Goal: Feedback & Contribution: Contribute content

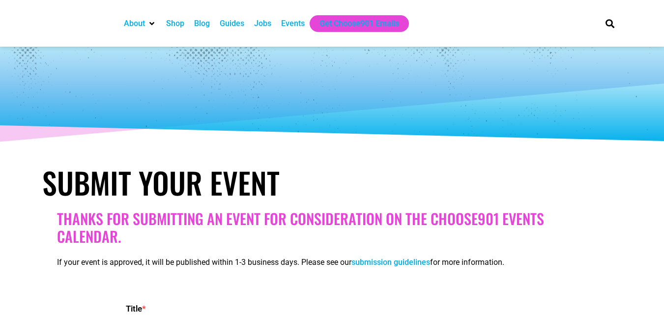
select select
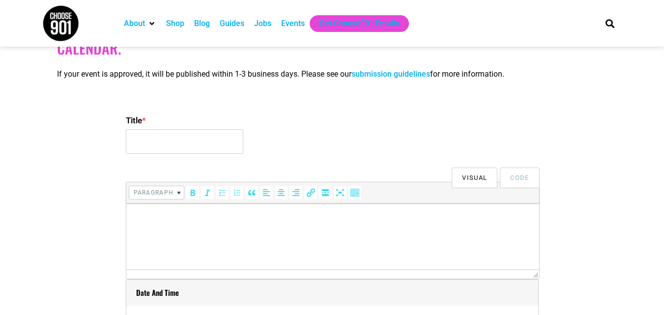
scroll to position [197, 0]
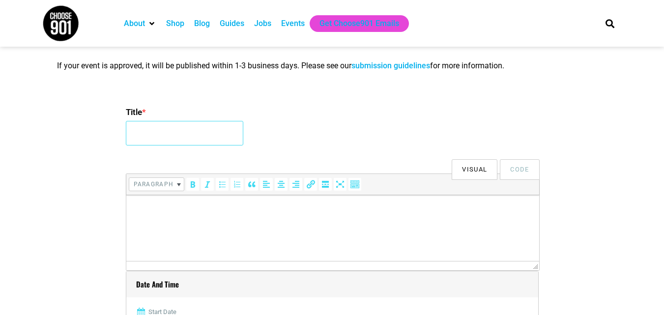
click at [140, 127] on input "Title *" at bounding box center [185, 133] width 118 height 25
type input "2ND INTERNATIONAL CONFERENCE ON NURSING EDUCATION AND HEALTHCARE"
click at [239, 216] on html at bounding box center [332, 209] width 413 height 28
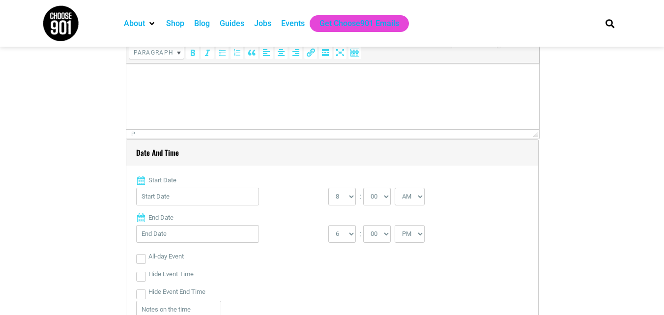
scroll to position [344, 0]
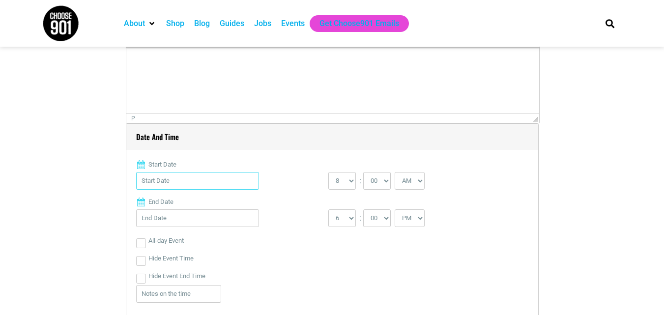
click at [197, 190] on input "Start Date" at bounding box center [197, 181] width 123 height 18
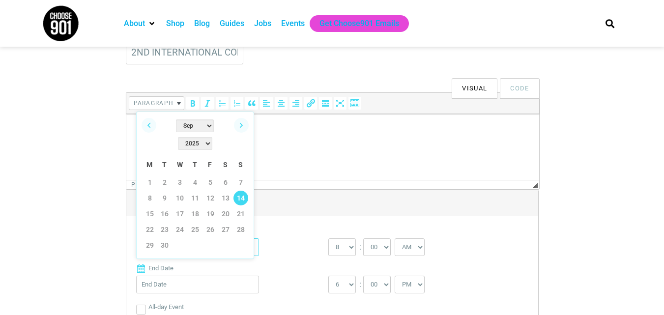
scroll to position [295, 0]
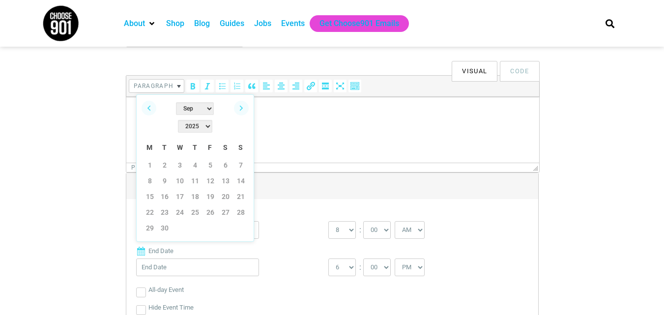
click at [212, 120] on select "2022 2023 2024 2025 2026 2027 2028 2029 2030" at bounding box center [195, 126] width 34 height 13
drag, startPoint x: 185, startPoint y: 106, endPoint x: 185, endPoint y: 113, distance: 6.9
click at [185, 106] on select "Jan Feb Mar Apr May Jun [DATE] Aug Sep Oct Nov Dec" at bounding box center [195, 108] width 38 height 13
click at [152, 205] on link "22" at bounding box center [150, 212] width 15 height 15
type input "[DATE]"
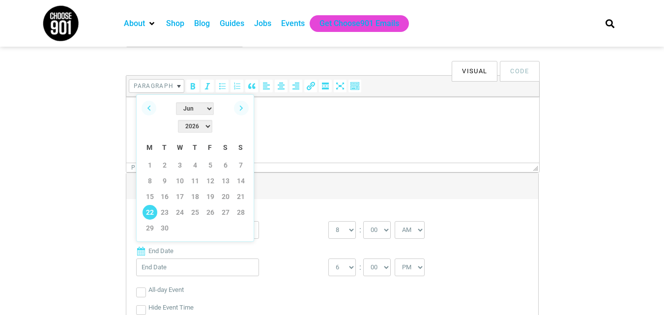
type input "[DATE]"
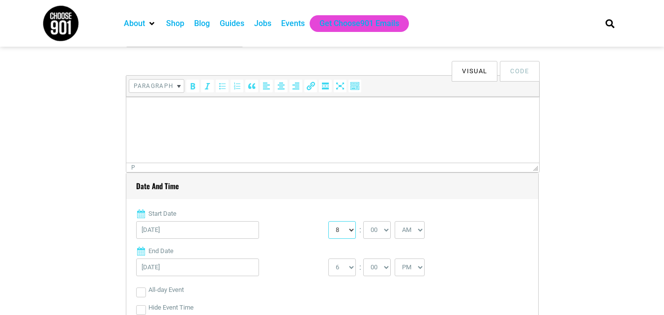
click at [351, 228] on select "0 1 2 3 4 5 6 7 8 9 10 11 12" at bounding box center [342, 230] width 28 height 18
select select "9"
click at [328, 222] on select "0 1 2 3 4 5 6 7 8 9 10 11 12" at bounding box center [342, 230] width 28 height 18
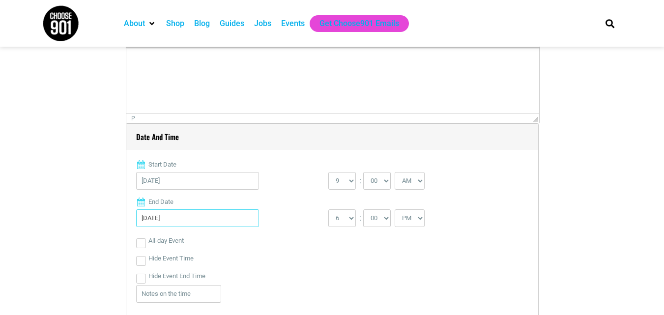
click at [208, 214] on input "[DATE]" at bounding box center [197, 218] width 123 height 18
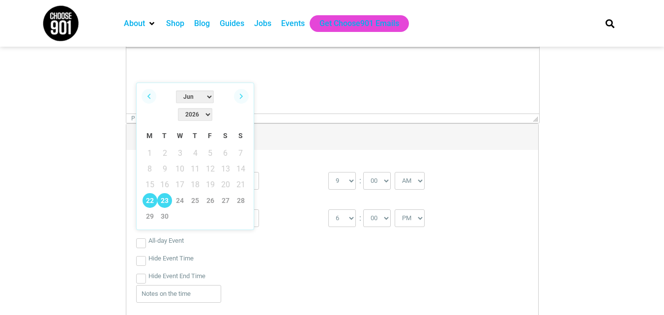
click at [167, 193] on link "23" at bounding box center [164, 200] width 15 height 15
type input "[DATE]"
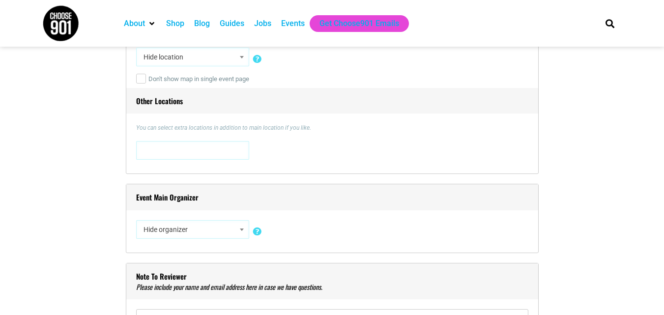
scroll to position [787, 0]
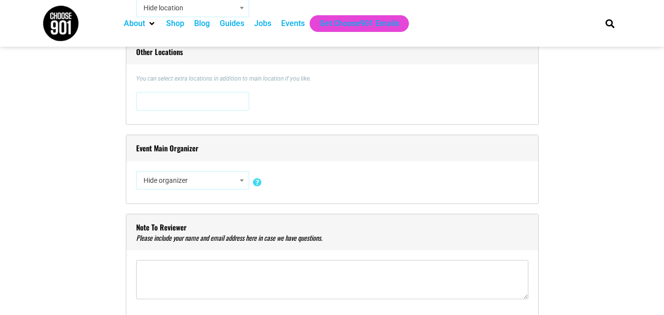
click at [240, 179] on span at bounding box center [242, 180] width 10 height 13
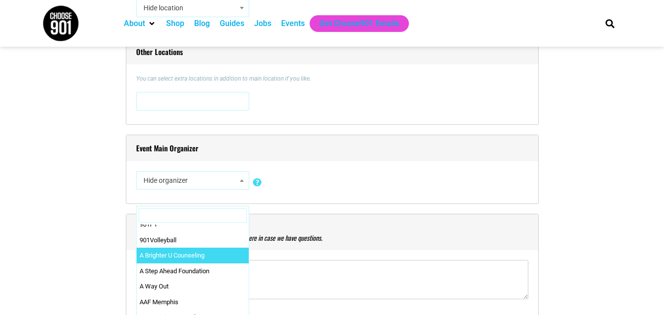
scroll to position [295, 0]
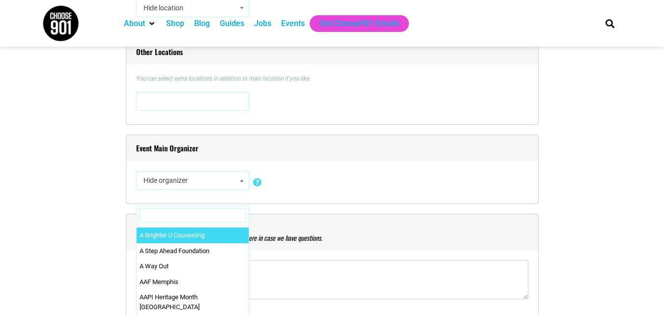
click at [295, 184] on div "Hide organizer Insert a new organizer #UpTheVote901 17 [GEOGRAPHIC_DATA] 310 [P…" at bounding box center [332, 182] width 392 height 23
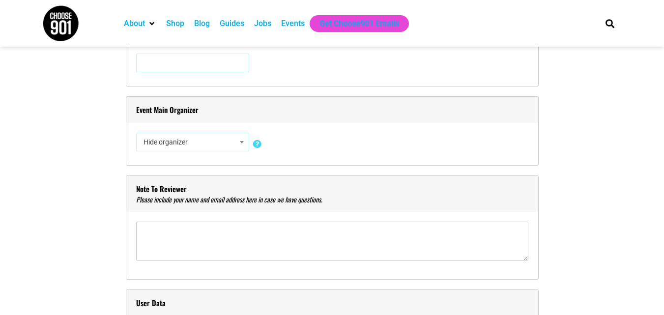
scroll to position [885, 0]
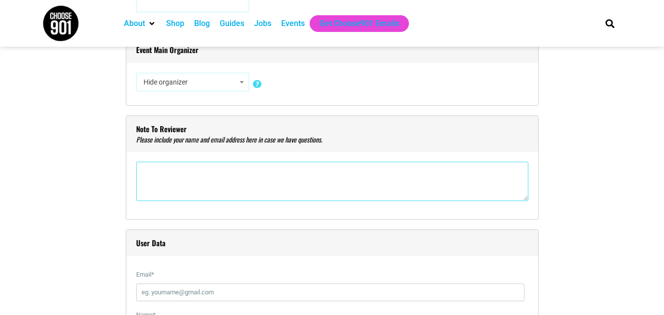
click at [291, 178] on textarea"] at bounding box center [332, 181] width 392 height 39
click at [278, 167] on textarea"] at bounding box center [332, 181] width 392 height 39
paste textarea"] "Greetings from Intelli Meetings! We are pleased to invite you to the Internatio…"
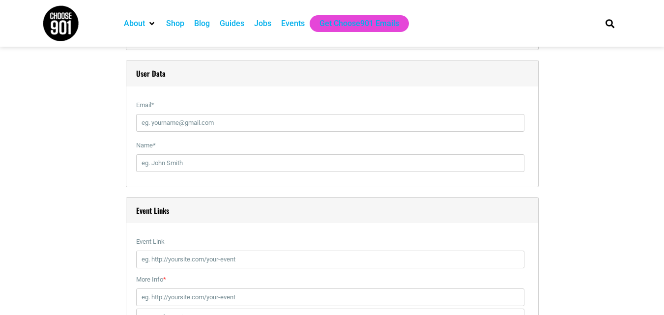
scroll to position [1032, 0]
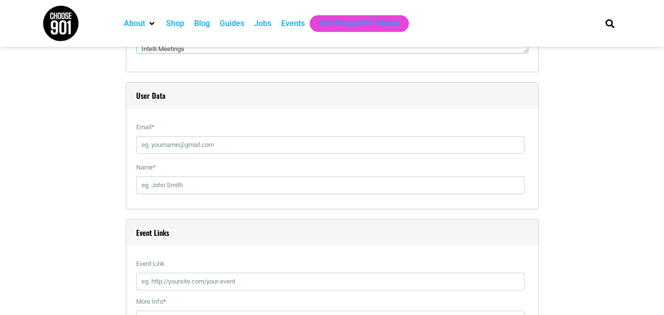
type textarea"] "Greetings from Intelli Meetings! We are pleased to invite you to the Internatio…"
click at [234, 150] on input "Email *" at bounding box center [330, 145] width 388 height 18
type input "[EMAIL_ADDRESS][DOMAIN_NAME]"
type input "[PERSON_NAME]"
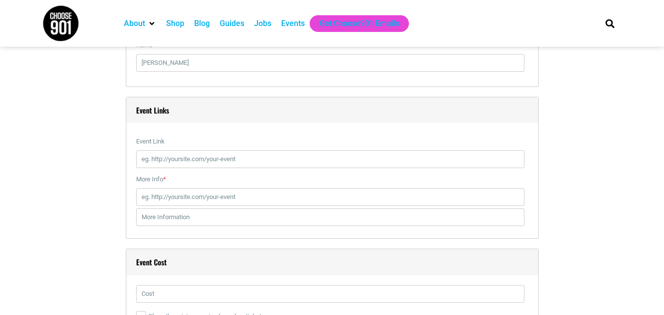
scroll to position [1180, 0]
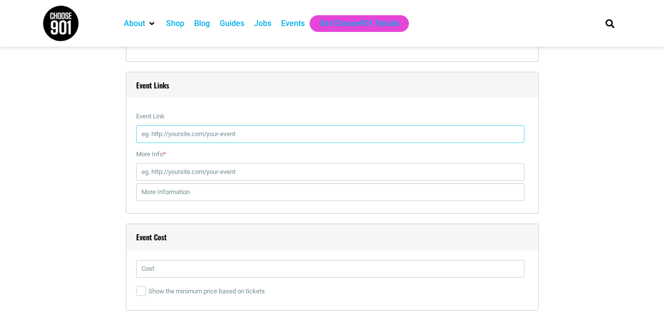
click at [242, 134] on input "Event Link" at bounding box center [330, 134] width 388 height 18
type input "[URL][DOMAIN_NAME]"
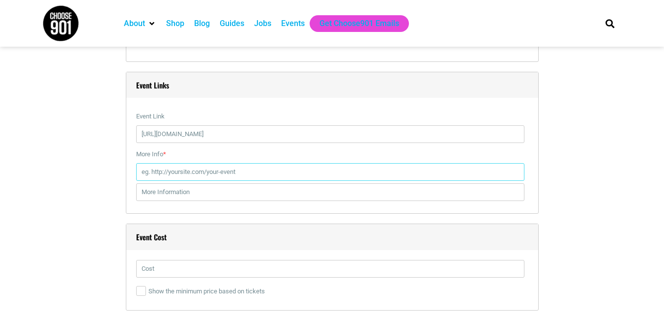
click at [233, 167] on input "More Info *" at bounding box center [330, 172] width 388 height 18
click at [224, 178] on input "More Info *" at bounding box center [330, 172] width 388 height 18
paste input "[URL][DOMAIN_NAME]"
type input "[URL][DOMAIN_NAME]"
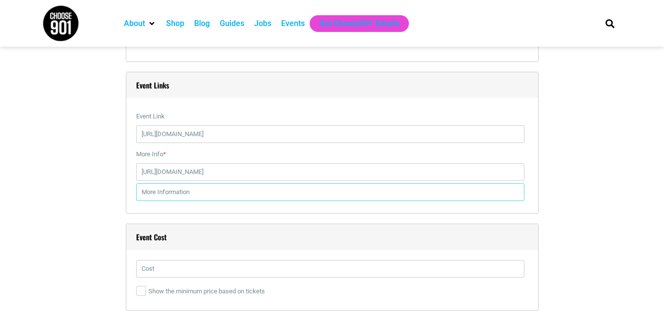
click at [210, 184] on input "text" at bounding box center [330, 192] width 388 height 18
paste input "for more details : [URL][DOMAIN_NAME]"
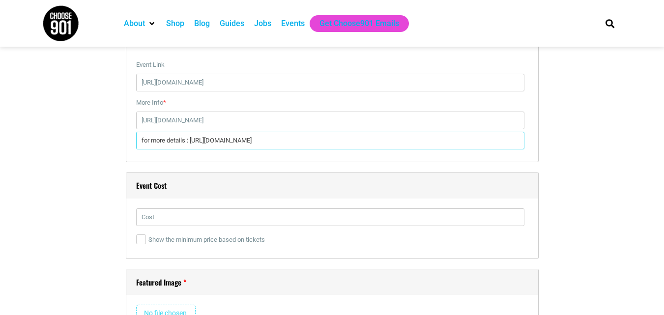
scroll to position [1229, 0]
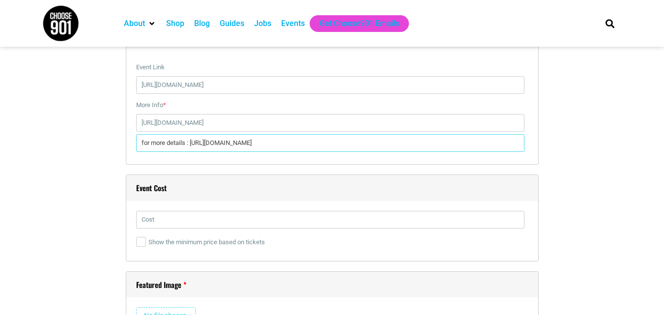
type input "for more details : [URL][DOMAIN_NAME]"
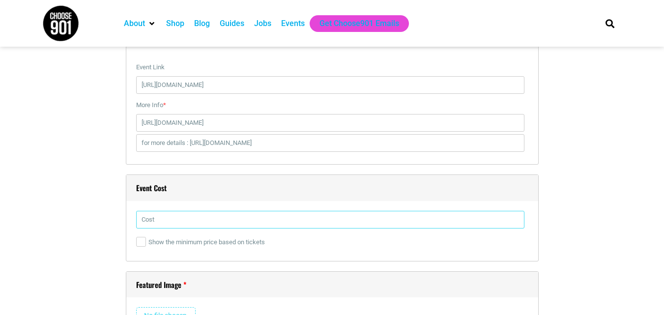
click at [191, 222] on input "text" at bounding box center [330, 220] width 388 height 18
type input "799$"
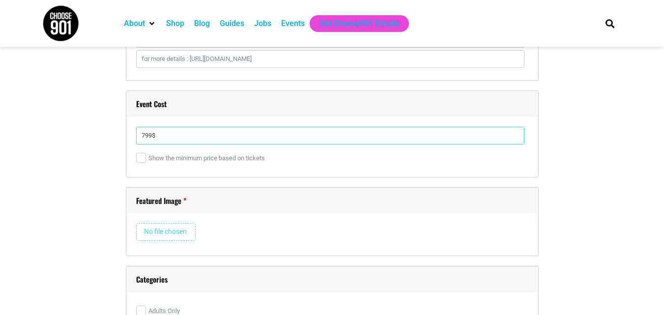
scroll to position [1327, 0]
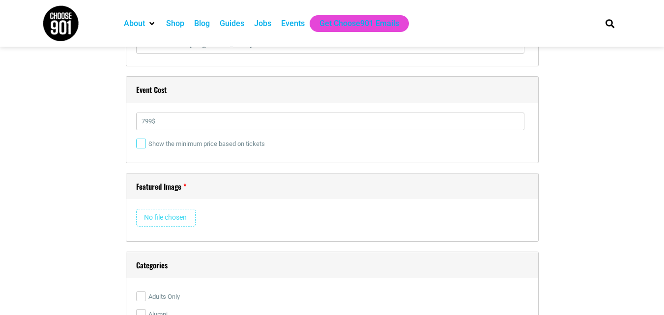
click at [144, 142] on input "Show the minimum price based on tickets" at bounding box center [141, 144] width 10 height 10
checkbox input "true"
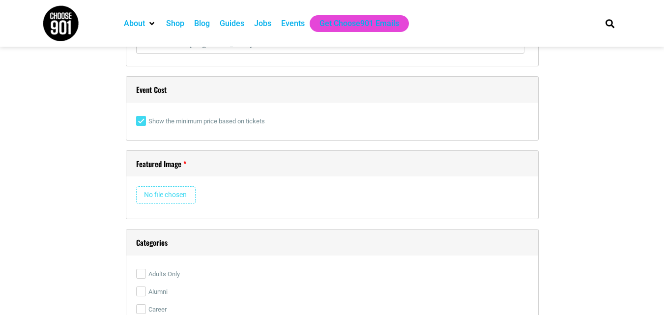
click at [174, 195] on input "file" at bounding box center [165, 195] width 59 height 18
type input "C:\fakepath\WhatsApp Image [DATE] 12.15.52 PM (1).jpeg"
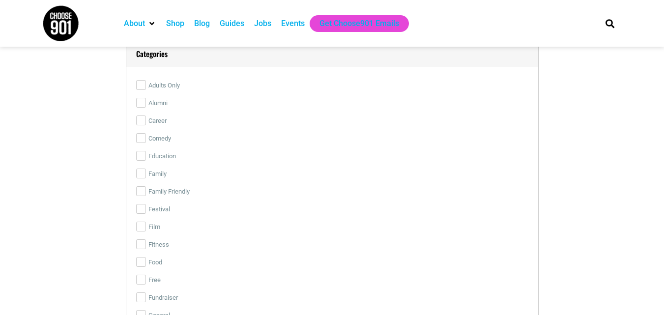
scroll to position [1524, 0]
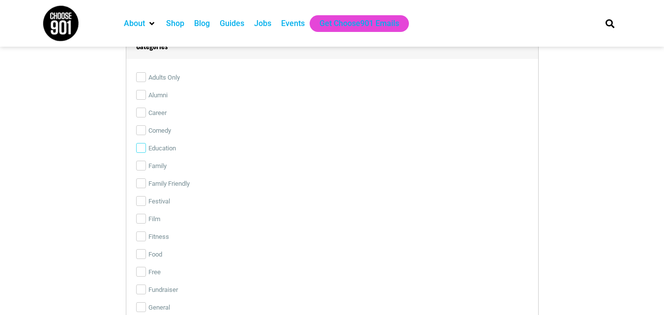
click at [141, 152] on input "Education" at bounding box center [141, 148] width 10 height 10
checkbox input "true"
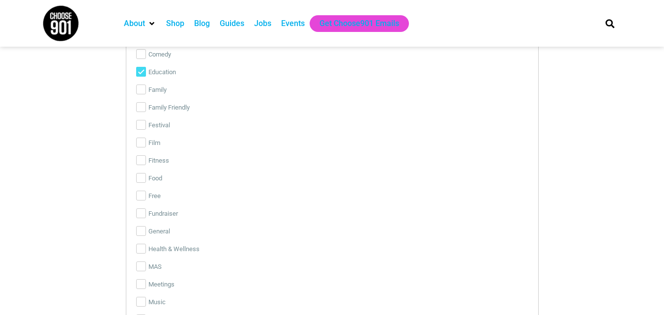
scroll to position [1622, 0]
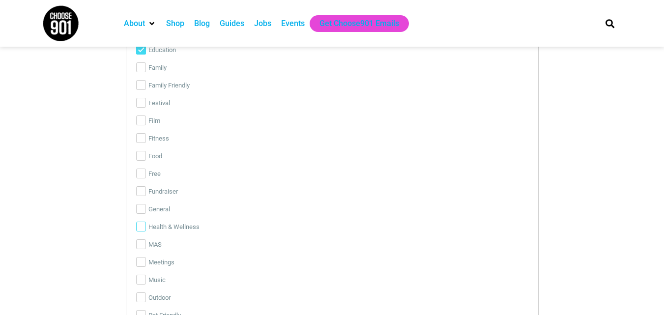
click at [140, 227] on input "Health & Wellness" at bounding box center [141, 227] width 10 height 10
checkbox input "true"
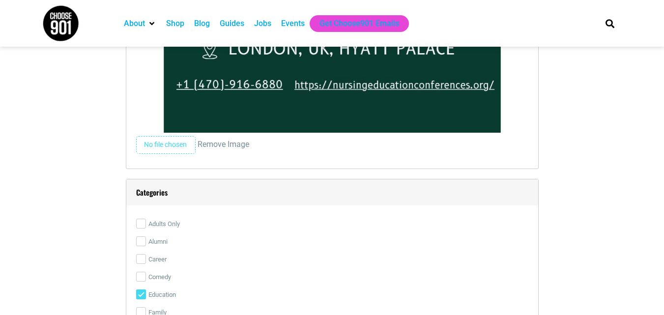
scroll to position [2519, 0]
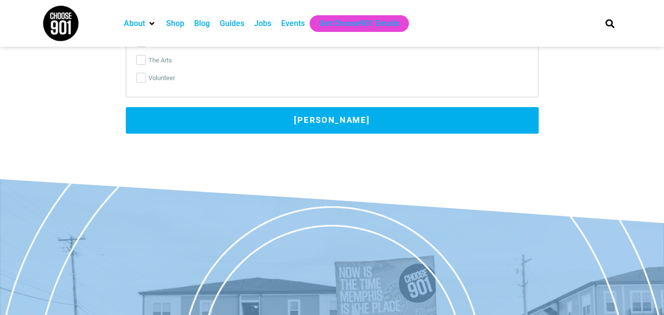
click at [243, 122] on button "[PERSON_NAME]" at bounding box center [332, 120] width 413 height 27
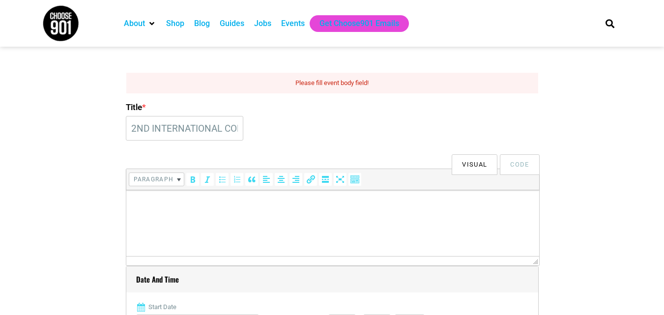
scroll to position [251, 0]
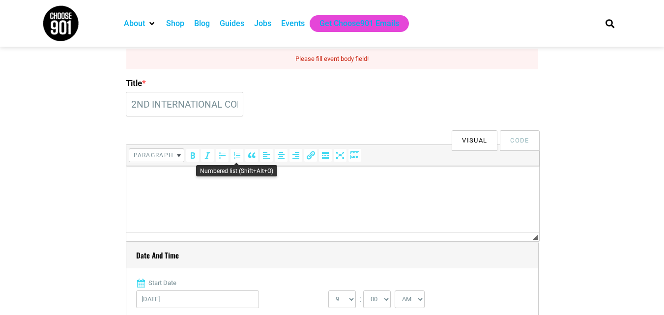
click at [239, 180] on body at bounding box center [332, 177] width 403 height 12
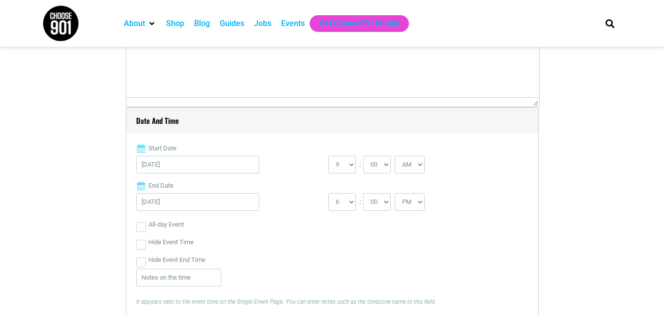
scroll to position [399, 0]
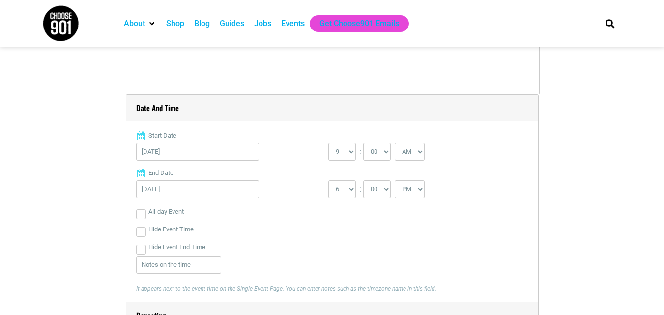
click at [235, 39] on html at bounding box center [332, 29] width 413 height 21
drag, startPoint x: 392, startPoint y: 103, endPoint x: 266, endPoint y: 83, distance: 127.9
click at [266, 39] on html at bounding box center [332, 29] width 413 height 21
paste body
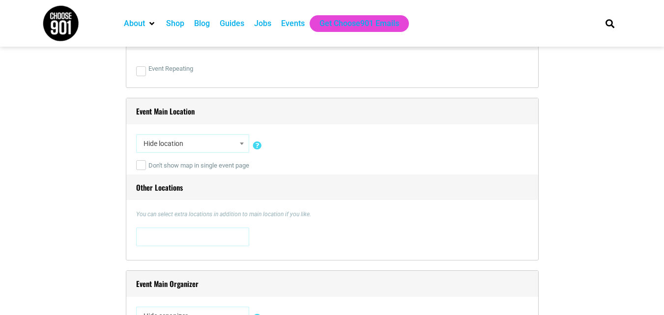
scroll to position [694, 0]
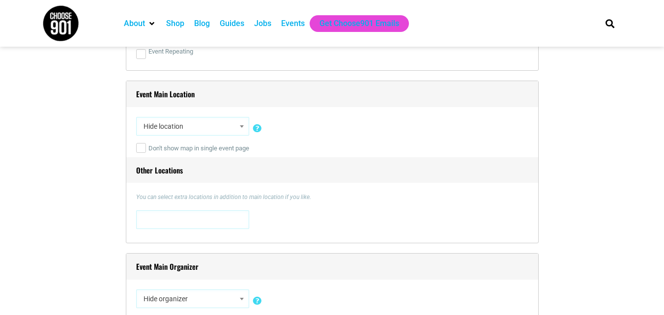
click at [210, 133] on span "Hide location" at bounding box center [193, 127] width 106 height 18
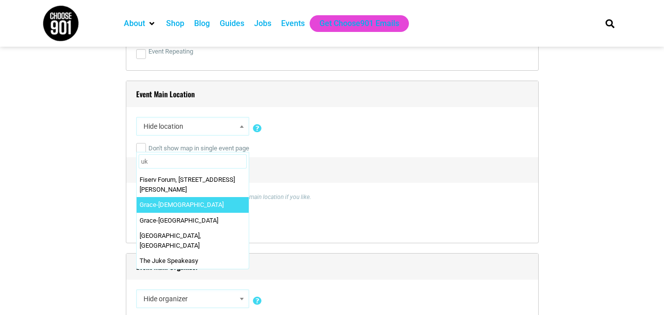
scroll to position [0, 0]
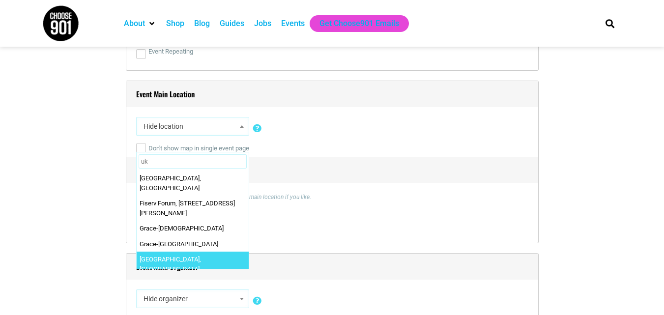
type input "uk"
select select "2818"
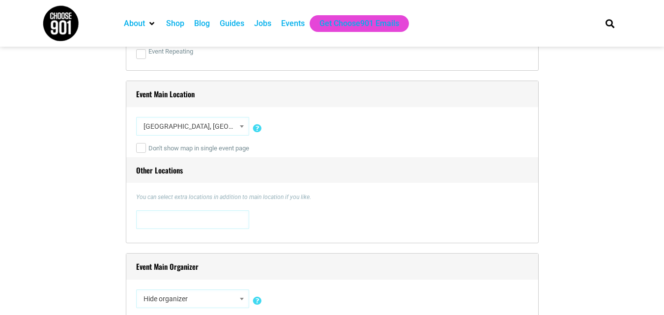
click at [189, 222] on span at bounding box center [193, 219] width 106 height 16
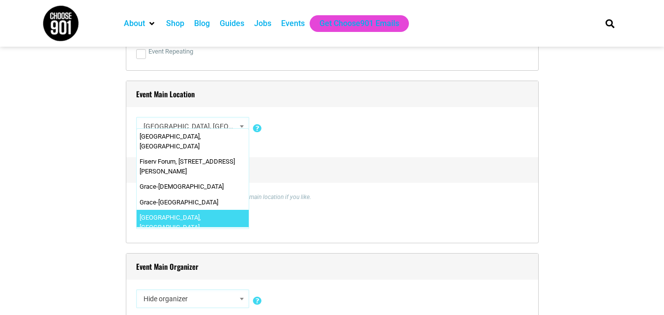
type textarea "uk"
select select "2818"
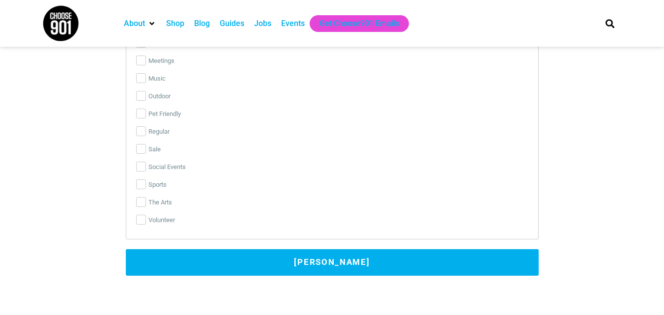
scroll to position [2513, 0]
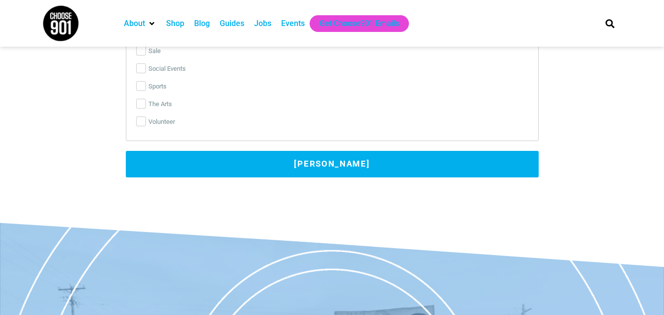
click at [202, 155] on button "[PERSON_NAME]" at bounding box center [332, 164] width 413 height 27
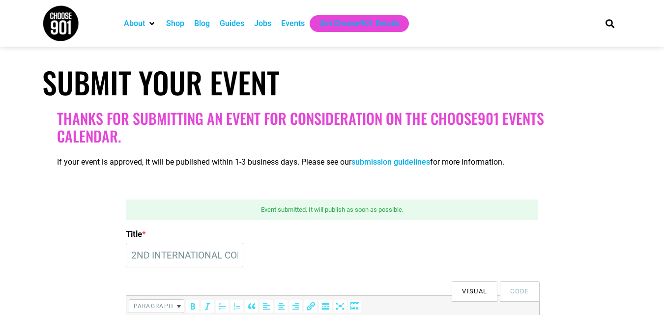
scroll to position [153, 0]
